Goal: Task Accomplishment & Management: Use online tool/utility

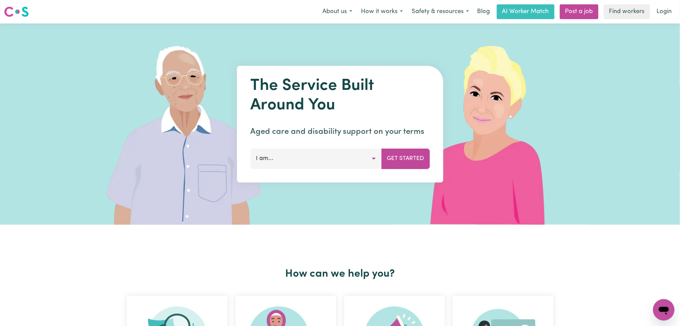
click at [316, 160] on button "I am..." at bounding box center [315, 159] width 131 height 20
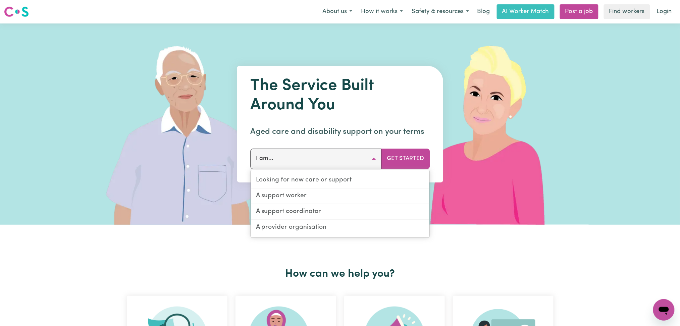
click at [316, 160] on button "I am..." at bounding box center [315, 159] width 131 height 20
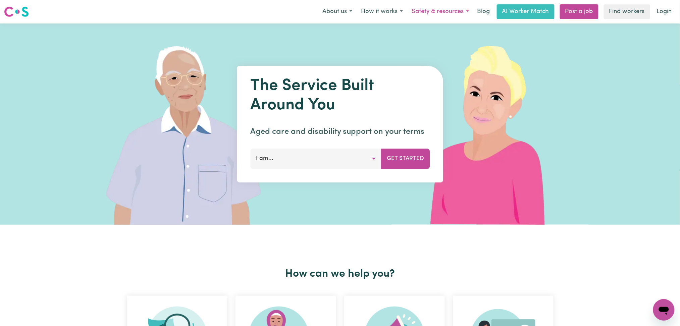
click at [436, 12] on button "Safety & resources" at bounding box center [440, 12] width 66 height 14
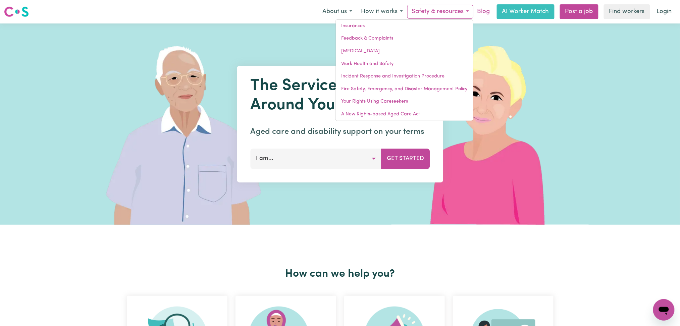
click at [482, 15] on link "Blog" at bounding box center [484, 11] width 21 height 15
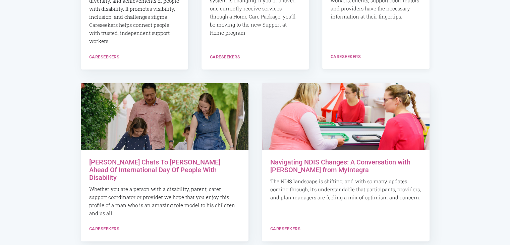
scroll to position [412, 0]
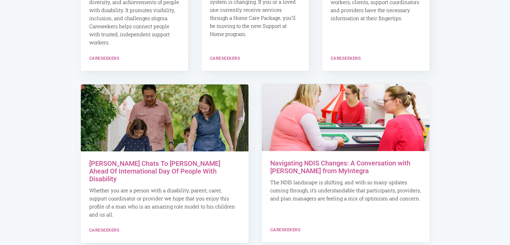
click at [353, 162] on h2 "Navigating NDIS Changes: A Conversation with [PERSON_NAME] from MyIntegra" at bounding box center [346, 166] width 151 height 15
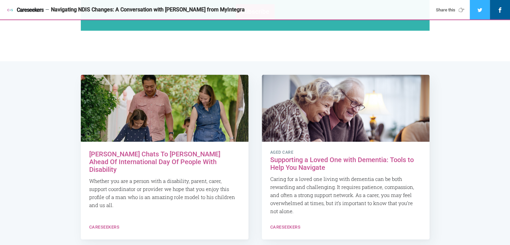
scroll to position [1353, 0]
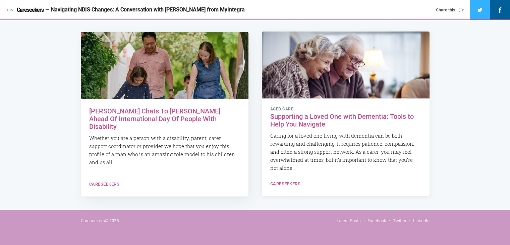
click at [296, 123] on h2 "Supporting a Loved One with Dementia: Tools to Help You Navigate" at bounding box center [346, 120] width 151 height 15
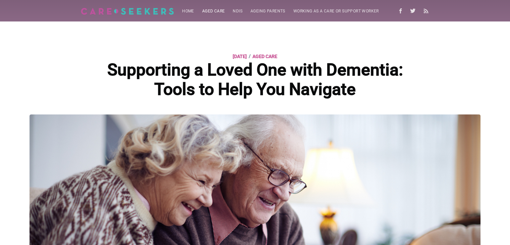
click at [212, 10] on link "Aged Care" at bounding box center [213, 11] width 31 height 13
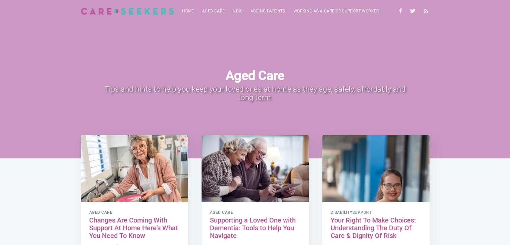
click at [91, 12] on img at bounding box center [128, 11] width 94 height 7
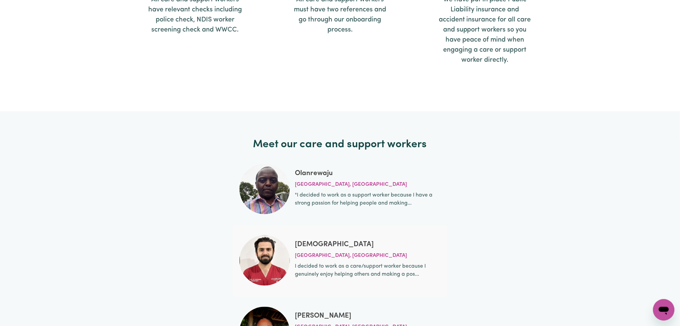
scroll to position [2225, 0]
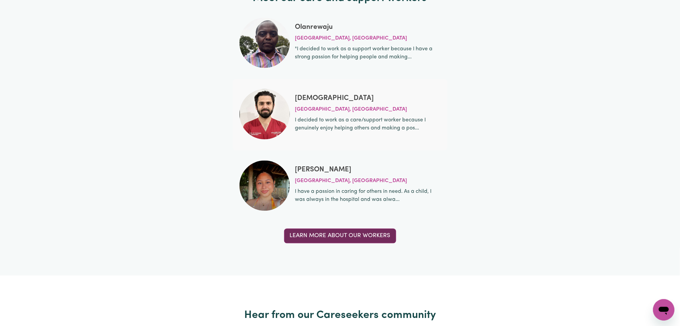
click at [310, 236] on link "Learn more about our workers" at bounding box center [340, 236] width 112 height 15
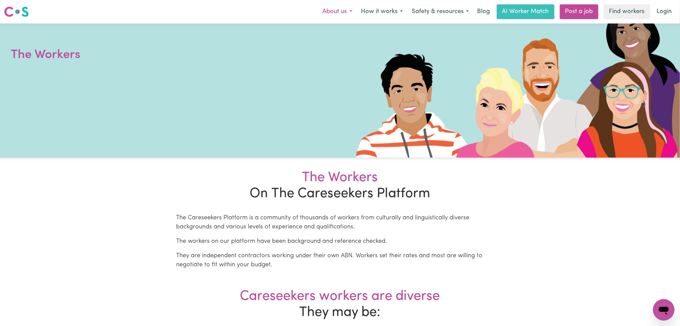
click at [346, 17] on button "About us" at bounding box center [337, 12] width 39 height 14
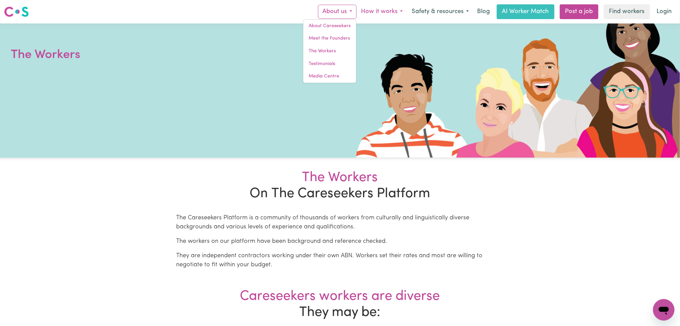
click at [378, 14] on button "How it works" at bounding box center [382, 12] width 51 height 14
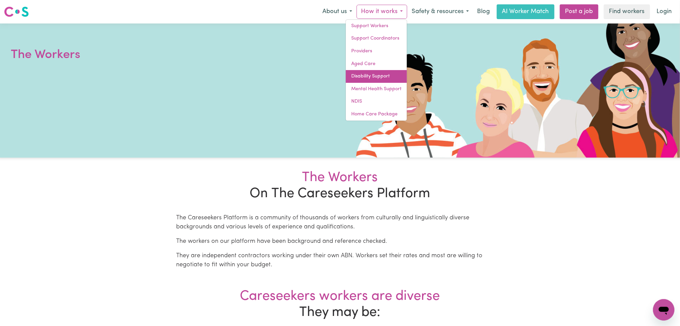
click at [374, 81] on link "Disability Support" at bounding box center [376, 76] width 61 height 13
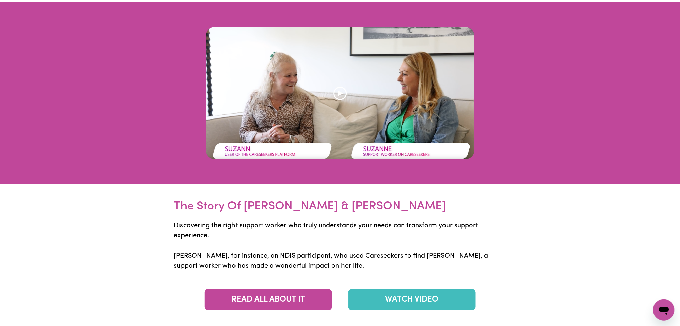
click at [374, 81] on img at bounding box center [340, 93] width 269 height 132
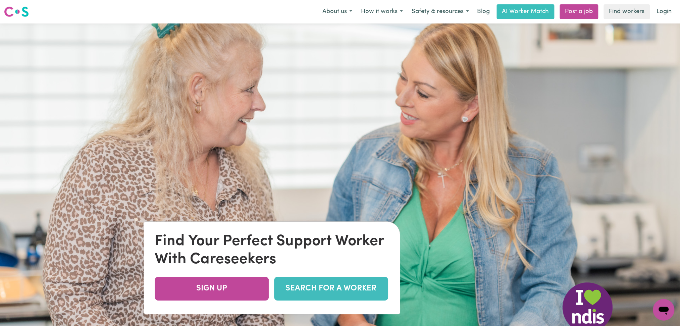
scroll to position [0, 0]
click at [396, 12] on button "How it works" at bounding box center [382, 11] width 51 height 14
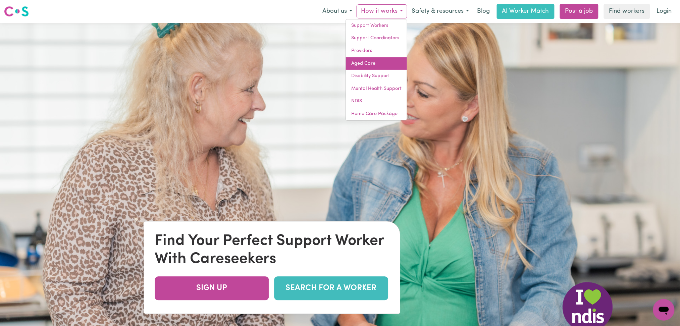
click at [366, 62] on link "Aged Care" at bounding box center [376, 63] width 61 height 13
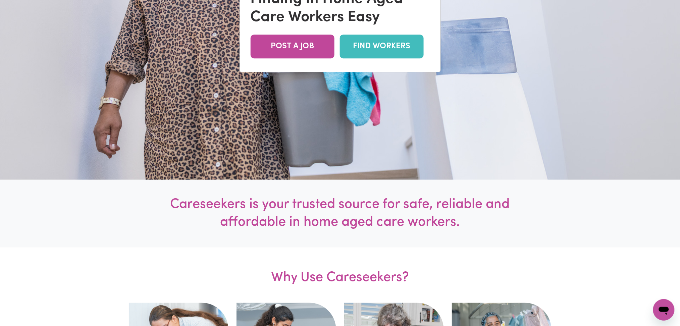
click at [362, 78] on img at bounding box center [340, 17] width 680 height 326
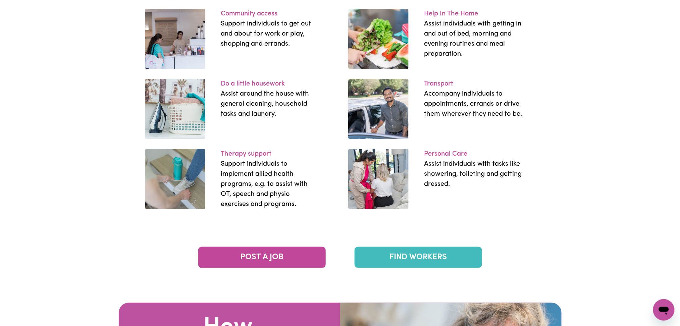
scroll to position [1066, 0]
click at [407, 252] on link "FIND WORKERS" at bounding box center [419, 257] width 128 height 21
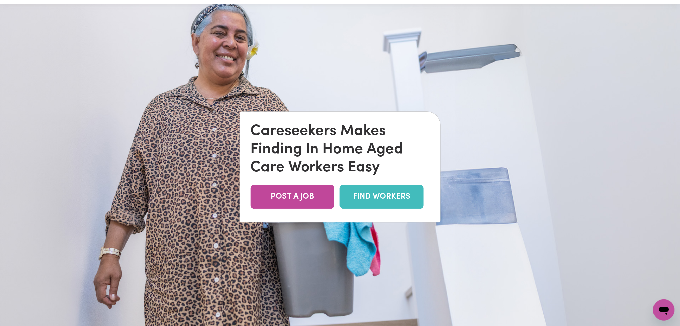
scroll to position [0, 0]
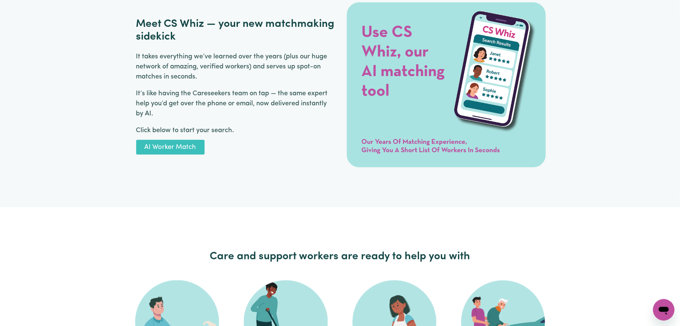
scroll to position [1013, 0]
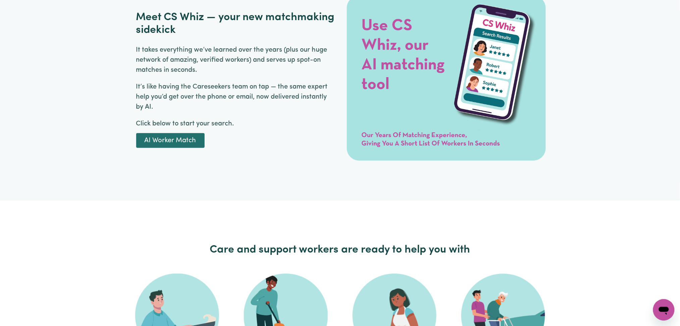
click at [193, 146] on link "AI Worker Match" at bounding box center [170, 140] width 68 height 15
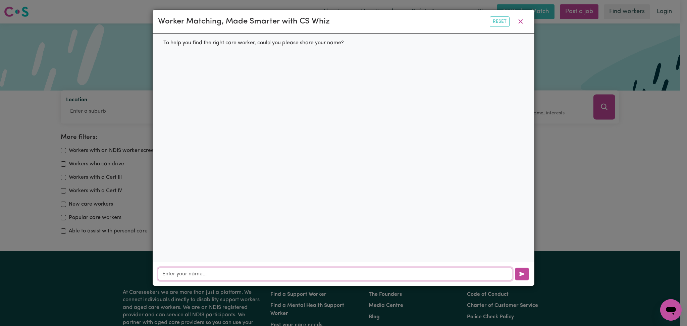
click at [205, 274] on input "text" at bounding box center [335, 274] width 354 height 13
type input "j"
type input "hi"
type input "kk"
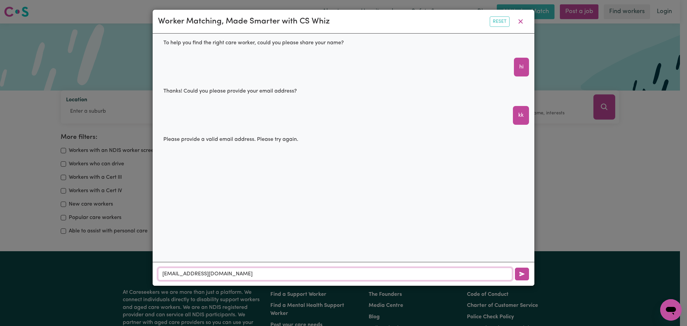
type input "test@konversa.net"
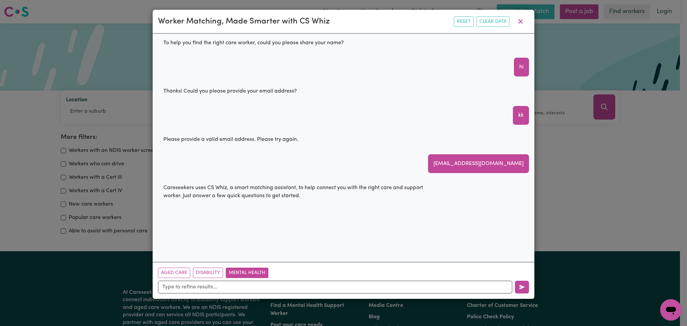
click at [249, 277] on button "Mental Health" at bounding box center [247, 273] width 43 height 10
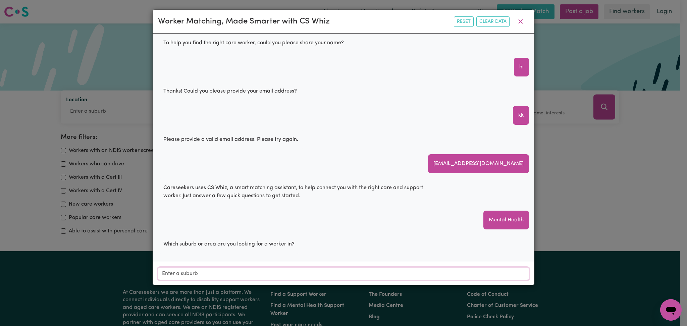
click at [249, 277] on input "Location" at bounding box center [343, 274] width 371 height 12
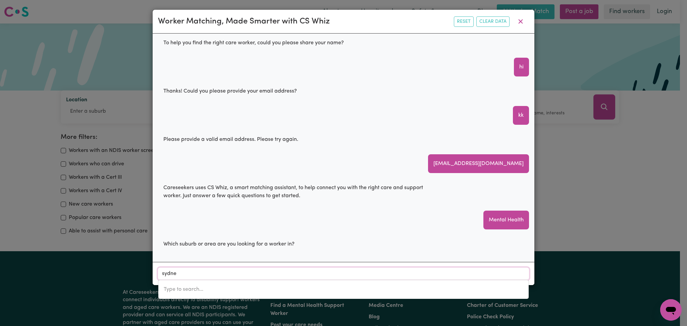
type input "sydney"
type input "sydney, New South Wales, 2000"
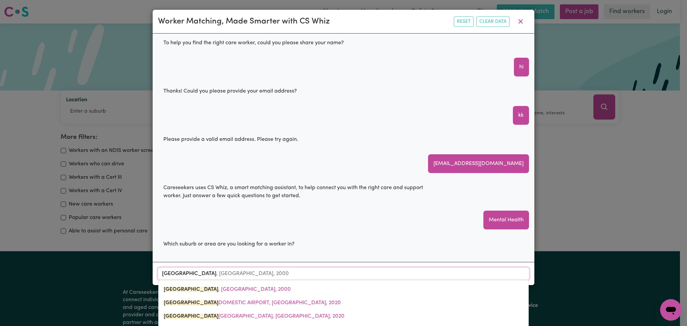
scroll to position [42, 0]
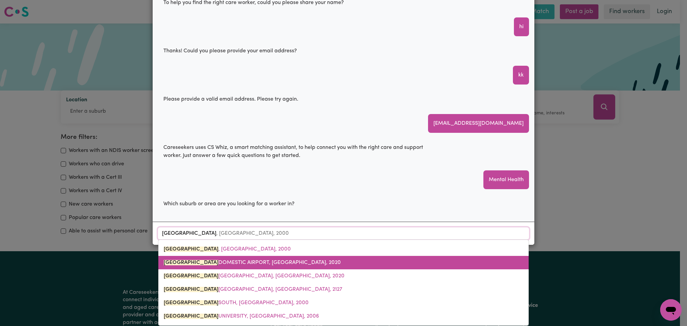
click at [235, 257] on link "SYDNEY DOMESTIC AIRPORT, New South Wales, 2020" at bounding box center [343, 262] width 371 height 13
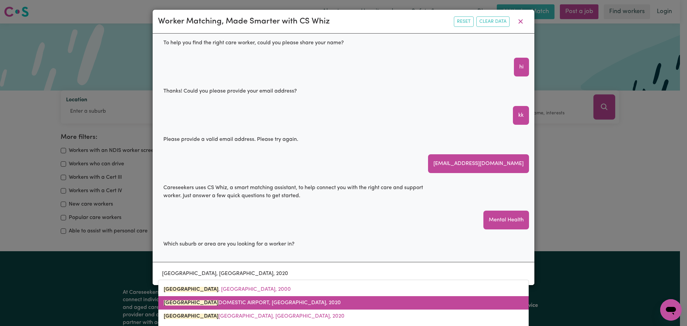
click at [235, 257] on div "To help you find the right care worker, could you please share your name? hi Th…" at bounding box center [344, 148] width 382 height 228
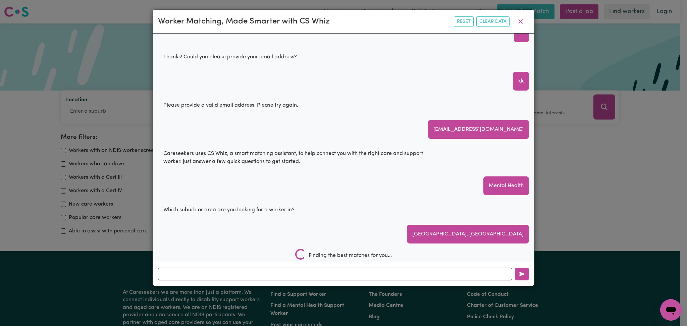
scroll to position [37, 0]
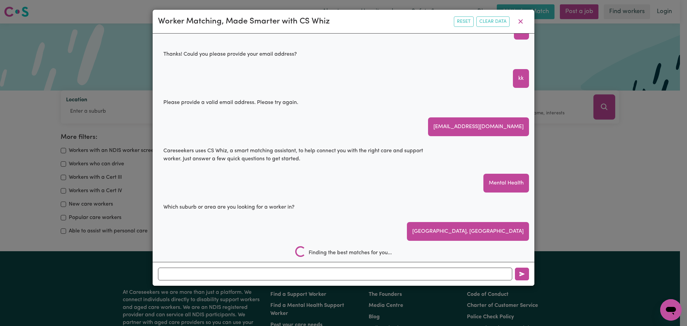
click at [250, 204] on div "Which suburb or area are you looking for a worker in?" at bounding box center [229, 207] width 142 height 19
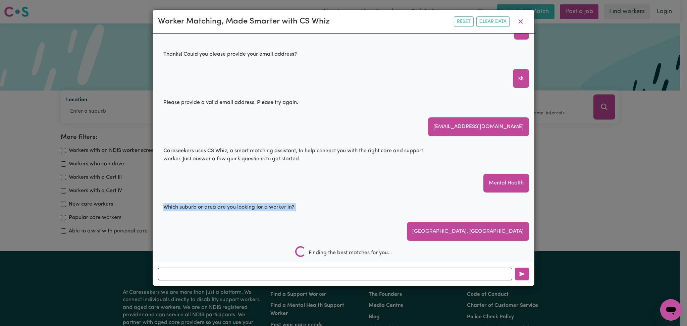
click at [250, 204] on div "Which suburb or area are you looking for a worker in?" at bounding box center [229, 207] width 142 height 19
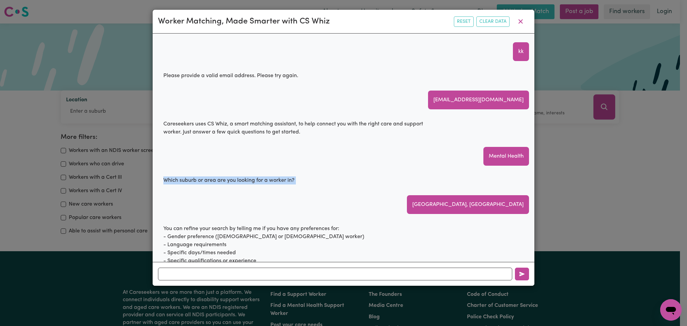
click at [250, 204] on div "To help you find the right care worker, could you please share your name? hi Th…" at bounding box center [344, 148] width 382 height 228
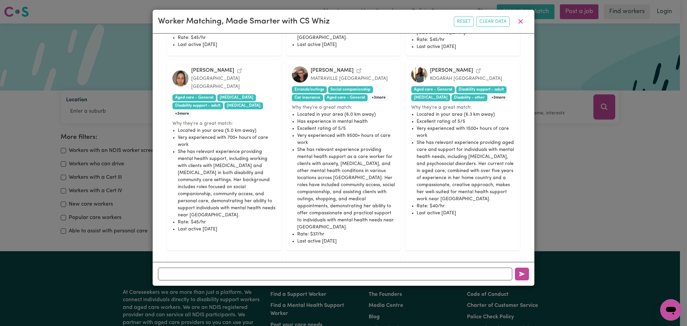
scroll to position [709, 0]
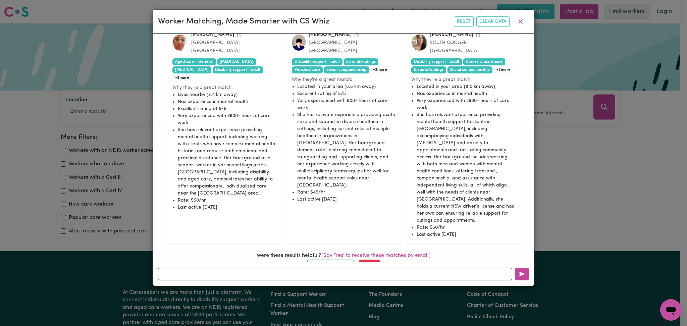
click at [375, 260] on button "No" at bounding box center [369, 265] width 20 height 10
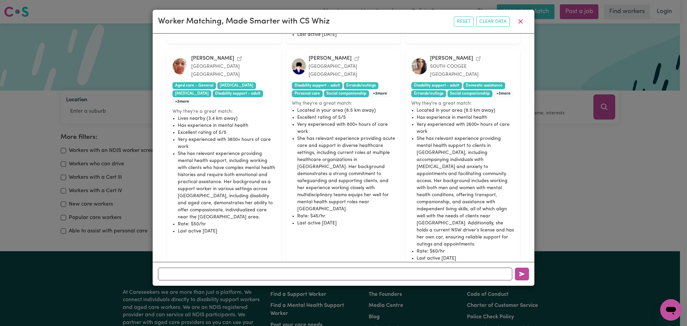
scroll to position [733, 0]
click at [347, 279] on input "text" at bounding box center [335, 274] width 354 height 13
type input "anyone avaible now ?"
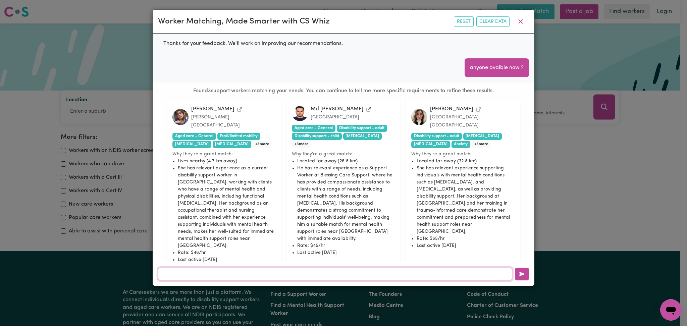
scroll to position [329, 0]
type input "can i see their availability"
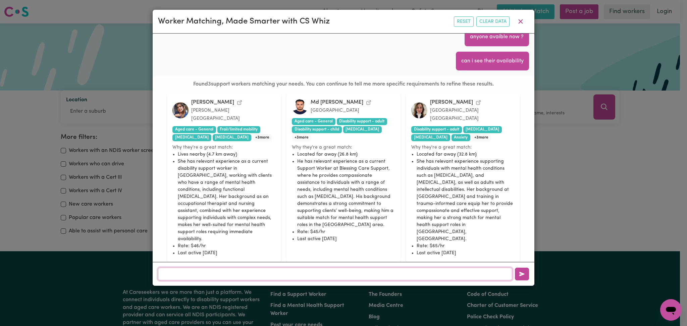
scroll to position [381, 0]
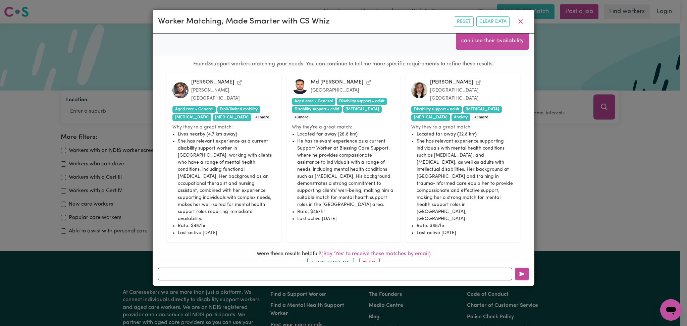
click at [46, 78] on div "Worker Matching, Made Smarter with CS Whiz Reset Clear Data To help you find th…" at bounding box center [343, 163] width 687 height 326
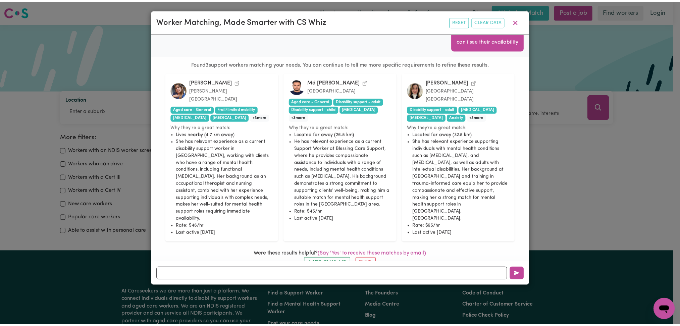
scroll to position [0, 0]
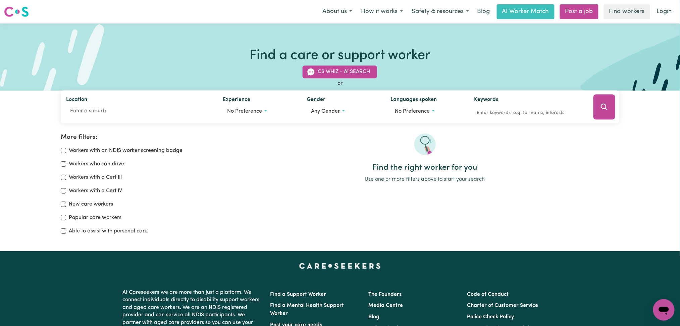
click at [17, 19] on link at bounding box center [16, 11] width 25 height 15
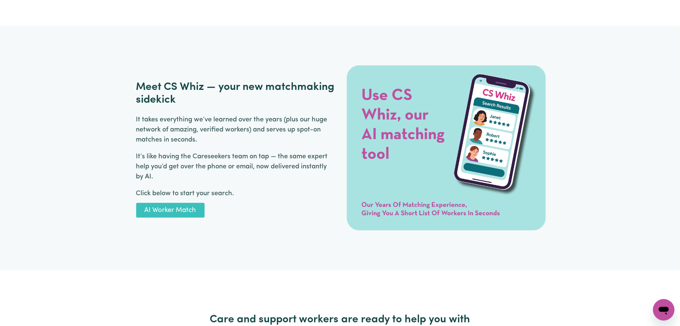
scroll to position [947, 0]
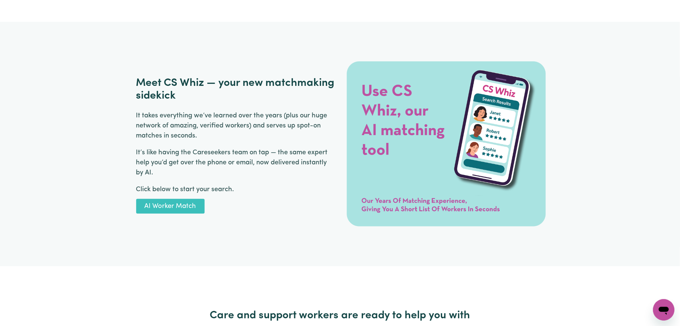
click at [187, 215] on div "Meet CS Whiz — your new matchmaking sidekick It takes everything we’ve learned …" at bounding box center [340, 144] width 435 height 236
click at [188, 214] on div "Meet CS Whiz — your new matchmaking sidekick It takes everything we’ve learned …" at bounding box center [340, 144] width 435 height 236
click at [188, 212] on link "AI Worker Match" at bounding box center [170, 206] width 68 height 15
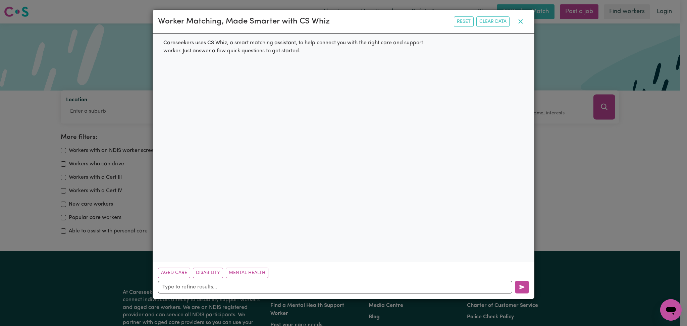
click at [521, 22] on icon "button" at bounding box center [521, 21] width 4 height 4
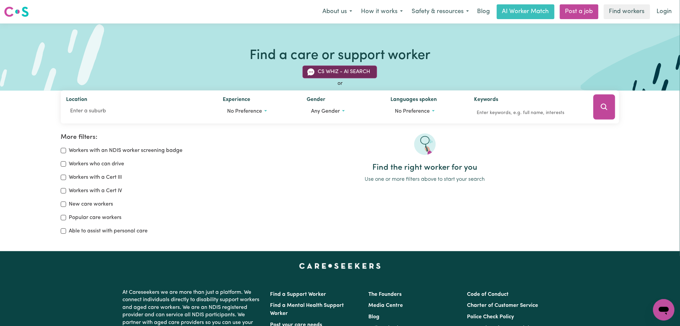
click at [364, 72] on button "CS Whiz - AI Search" at bounding box center [340, 72] width 75 height 13
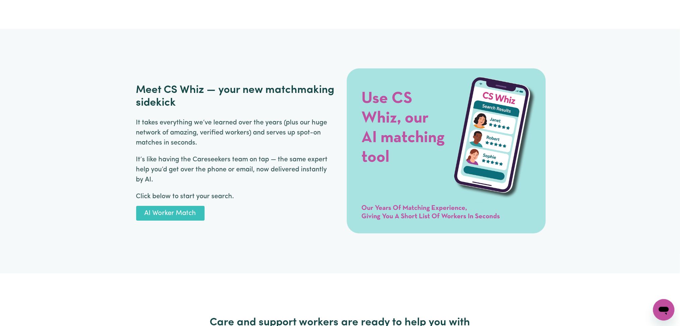
scroll to position [969, 0]
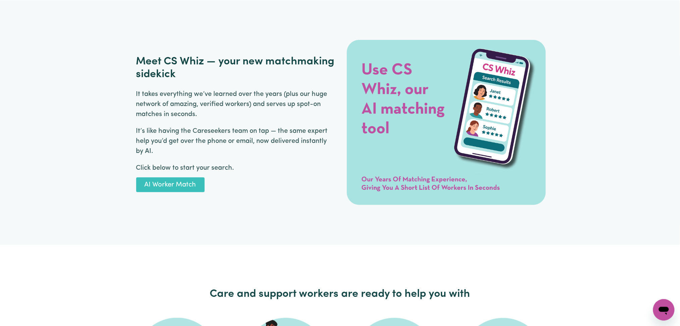
drag, startPoint x: 146, startPoint y: 198, endPoint x: 146, endPoint y: 194, distance: 4.0
click at [146, 194] on div "Meet CS Whiz — your new matchmaking sidekick It takes everything we’ve learned …" at bounding box center [340, 122] width 435 height 236
drag, startPoint x: 146, startPoint y: 194, endPoint x: 148, endPoint y: 189, distance: 5.6
click at [148, 189] on div "Meet CS Whiz — your new matchmaking sidekick It takes everything we’ve learned …" at bounding box center [340, 122] width 435 height 236
click at [148, 189] on link "AI Worker Match" at bounding box center [170, 185] width 68 height 15
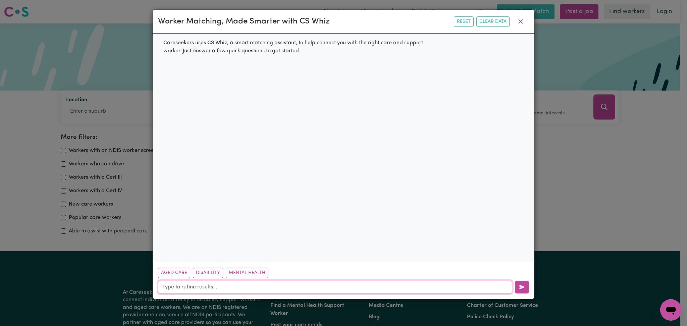
click at [250, 282] on input "text" at bounding box center [335, 287] width 354 height 13
click at [520, 26] on icon "button" at bounding box center [521, 21] width 8 height 8
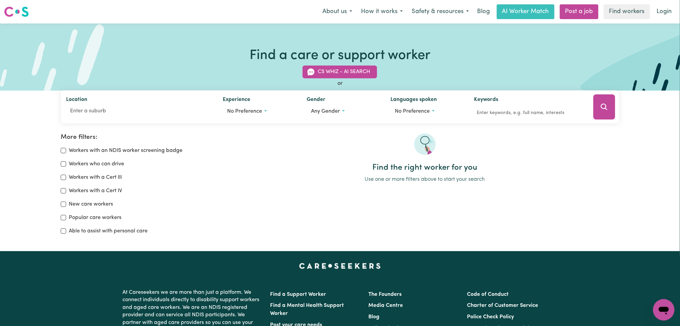
click at [18, 9] on img at bounding box center [16, 12] width 25 height 12
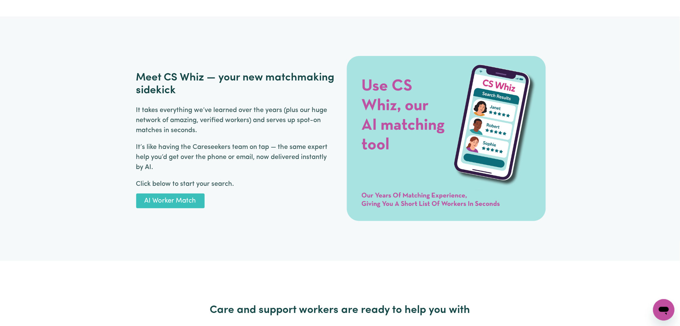
scroll to position [951, 0]
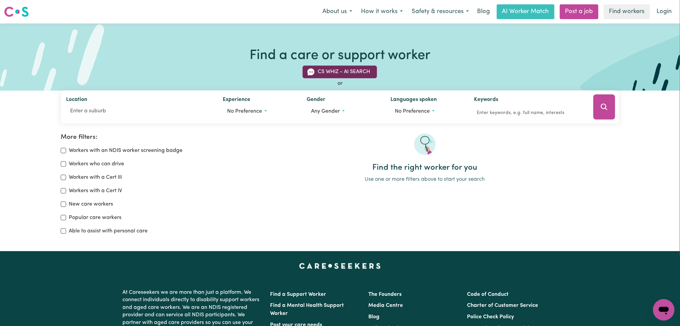
click at [350, 73] on button "CS Whiz - AI Search" at bounding box center [340, 72] width 75 height 13
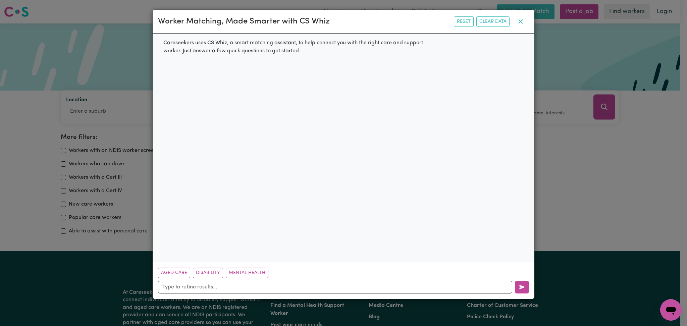
drag, startPoint x: 498, startPoint y: 15, endPoint x: 523, endPoint y: 22, distance: 25.8
click at [523, 22] on div "Worker Matching, Made Smarter with CS Whiz Reset Clear Data" at bounding box center [344, 22] width 382 height 24
click at [523, 22] on icon "button" at bounding box center [521, 21] width 8 height 8
